Goal: Information Seeking & Learning: Learn about a topic

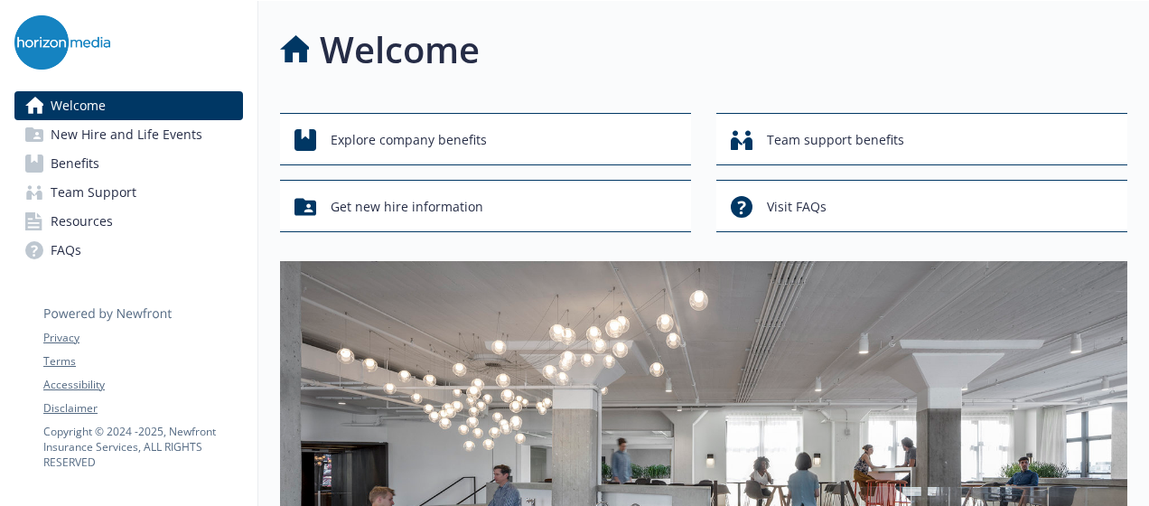
click at [205, 160] on link "Benefits" at bounding box center [128, 163] width 229 height 29
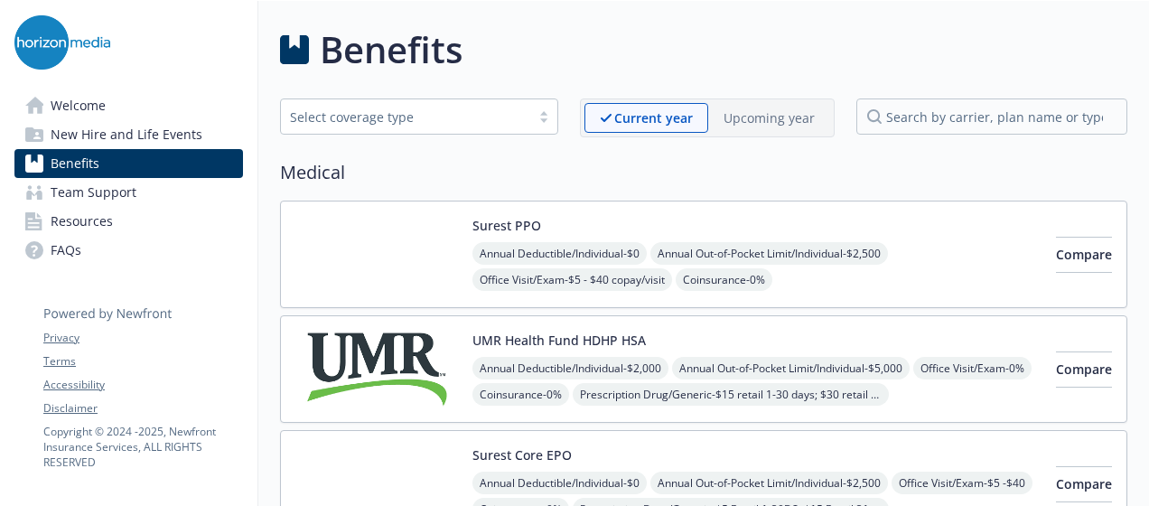
scroll to position [96, 0]
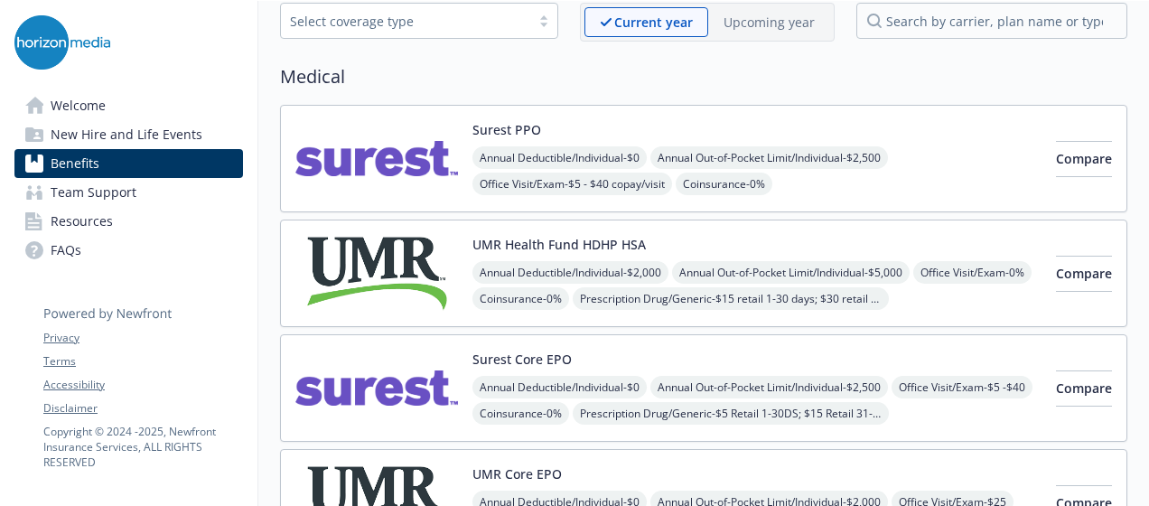
click at [450, 250] on img at bounding box center [376, 273] width 163 height 77
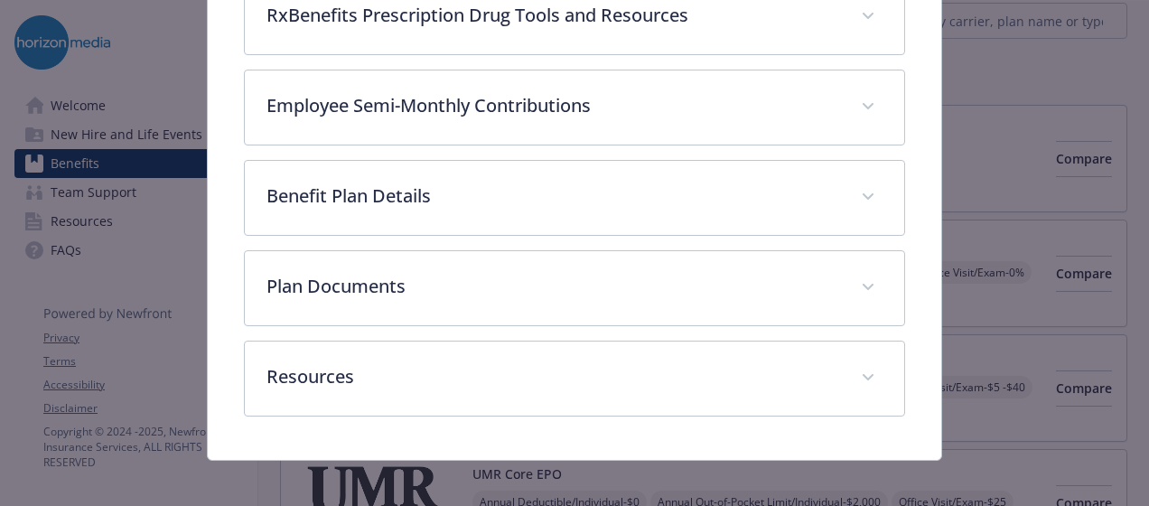
scroll to position [1193, 0]
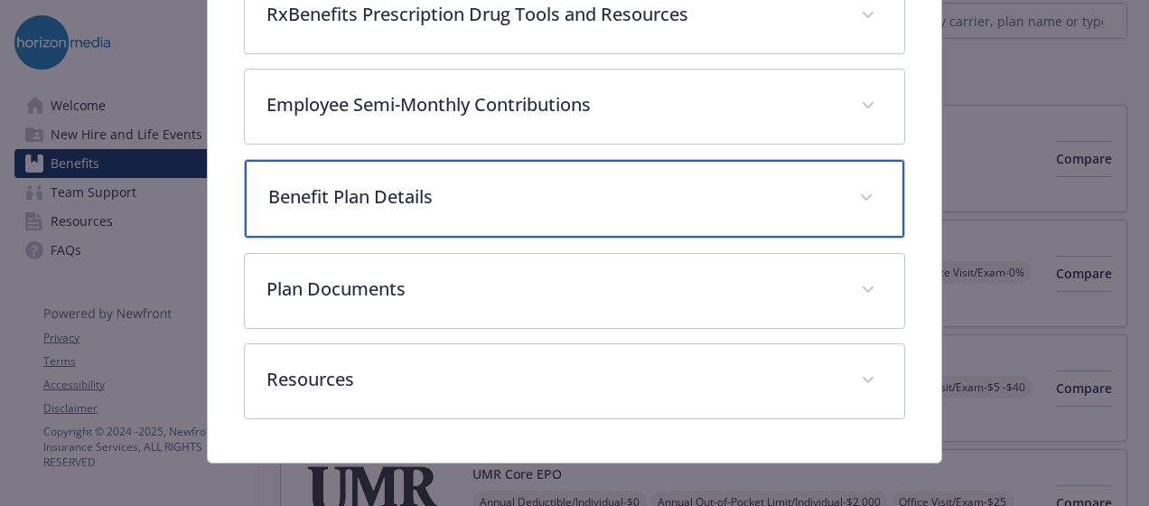
click at [452, 183] on p "Benefit Plan Details" at bounding box center [552, 196] width 569 height 27
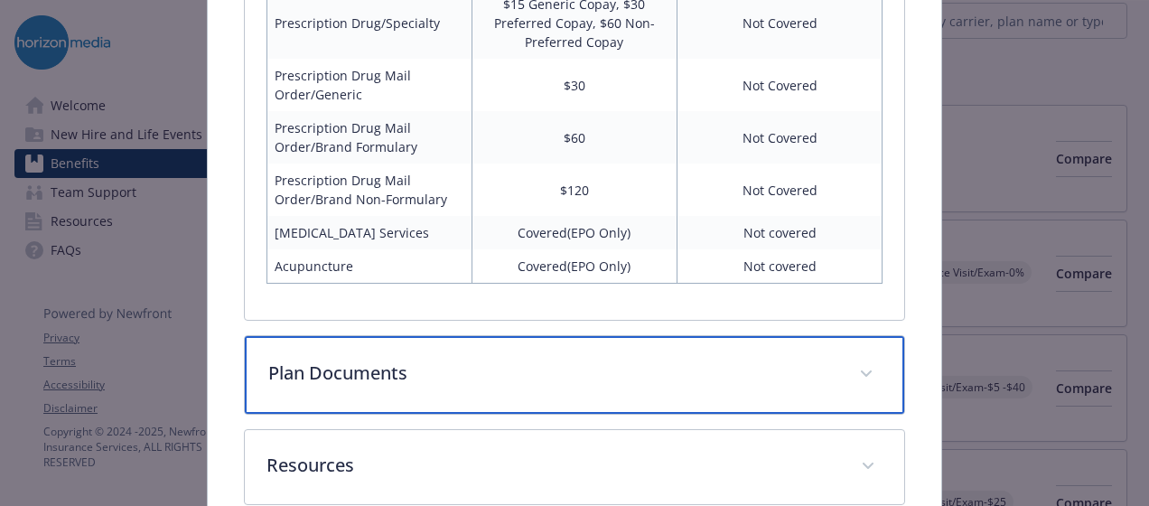
click at [408, 376] on div "Plan Documents" at bounding box center [574, 375] width 659 height 78
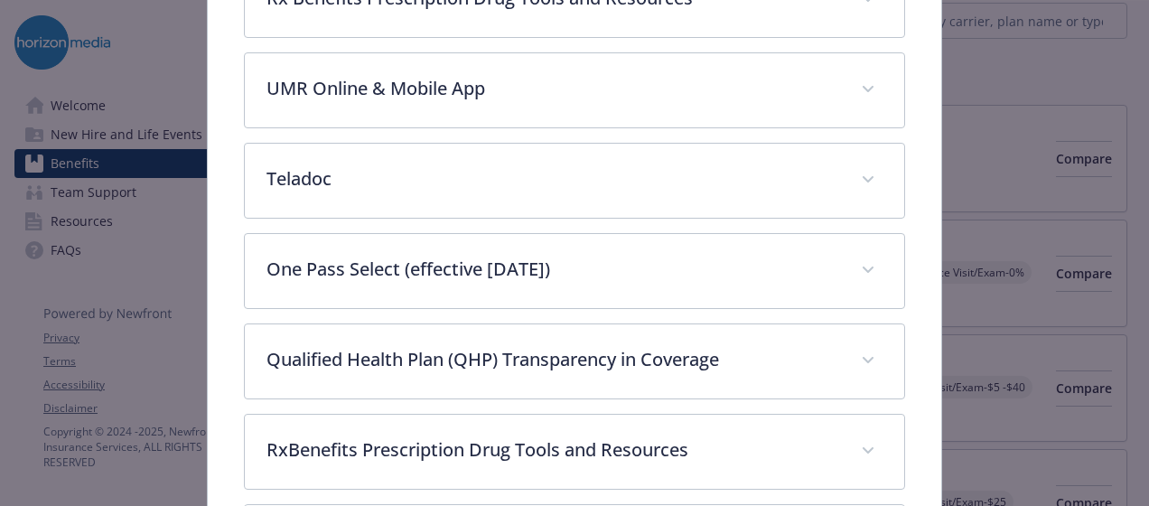
scroll to position [757, 0]
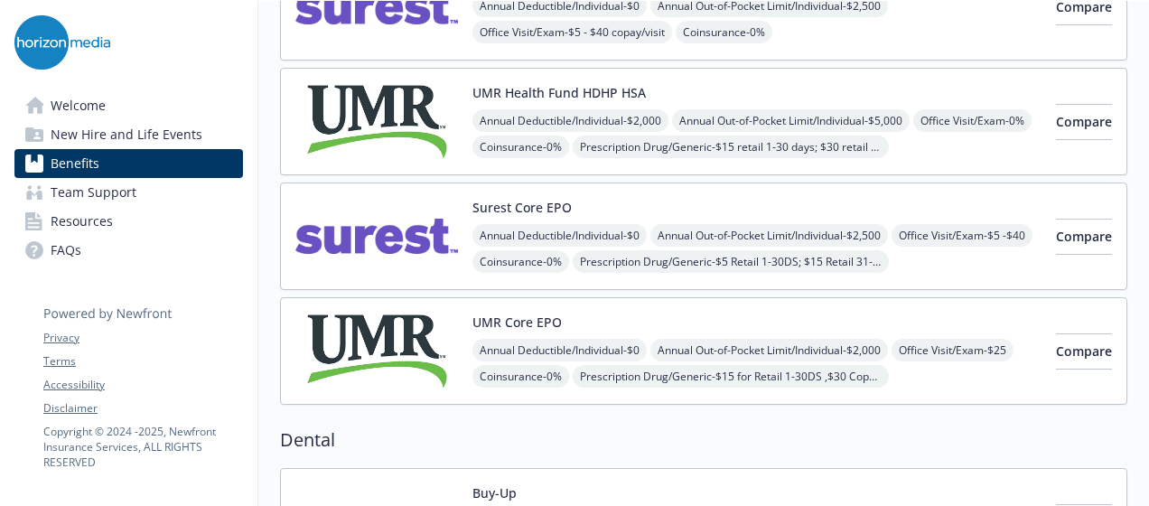
scroll to position [0, 14]
